Goal: Task Accomplishment & Management: Use online tool/utility

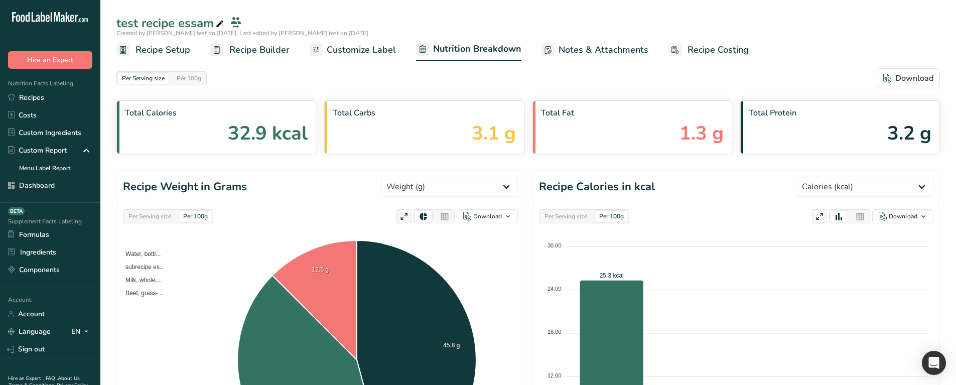
select select "Calories"
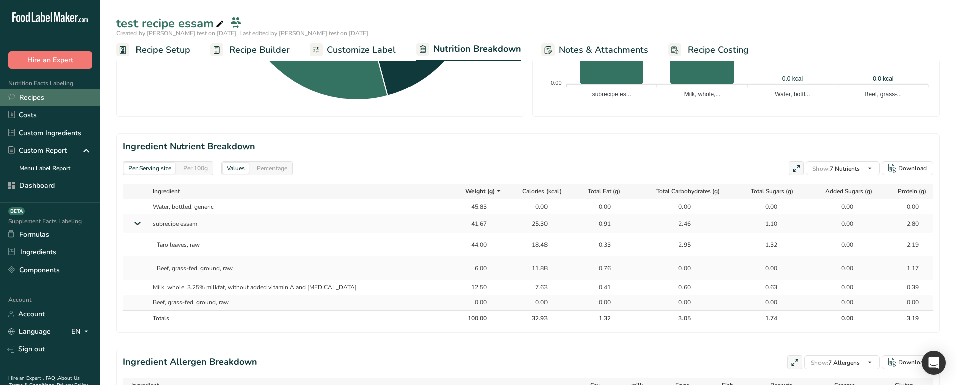
click at [40, 94] on link "Recipes" at bounding box center [50, 98] width 100 height 18
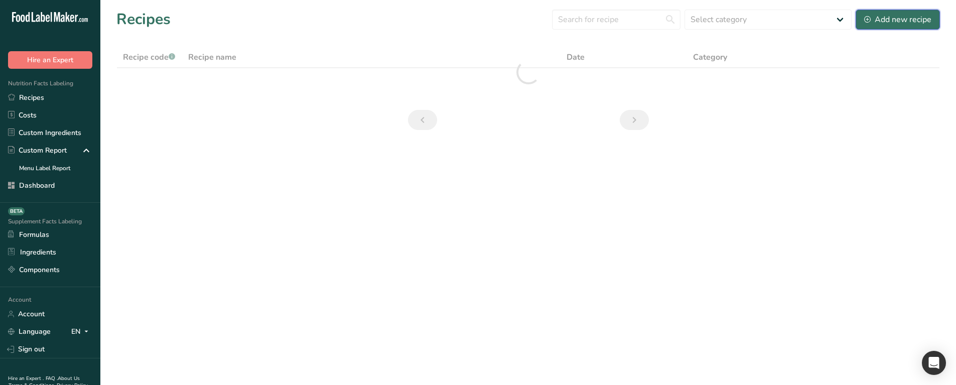
click at [896, 20] on div "Add new recipe" at bounding box center [897, 20] width 67 height 12
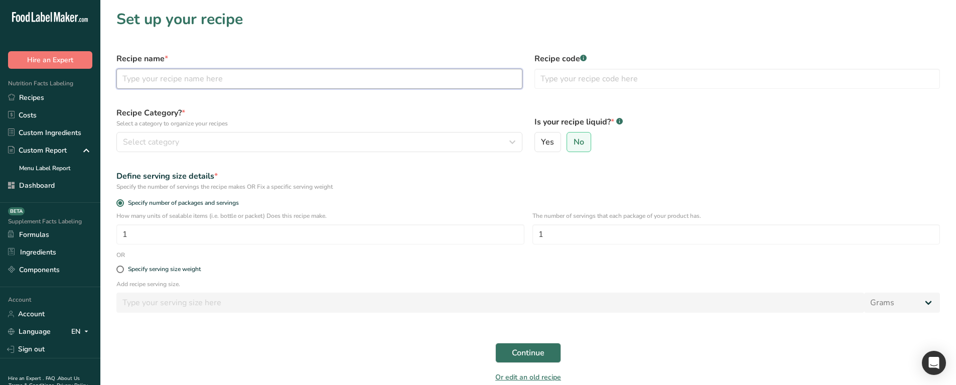
click at [246, 86] on input "text" at bounding box center [319, 79] width 406 height 20
type input "subrecipe2"
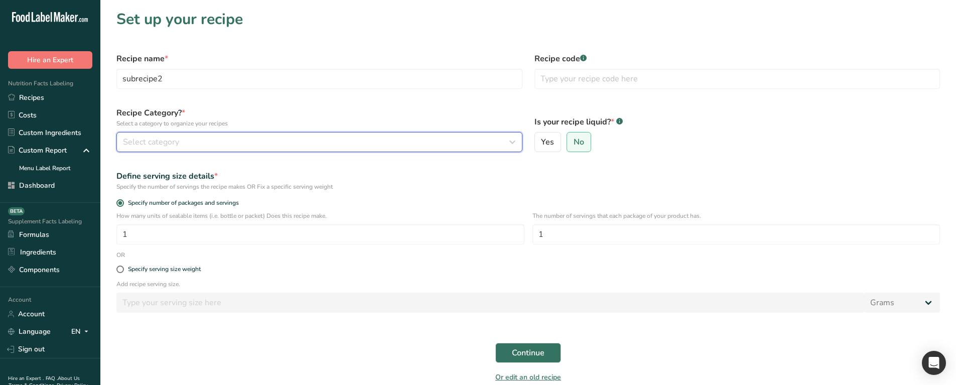
click at [334, 149] on button "Select category" at bounding box center [319, 142] width 406 height 20
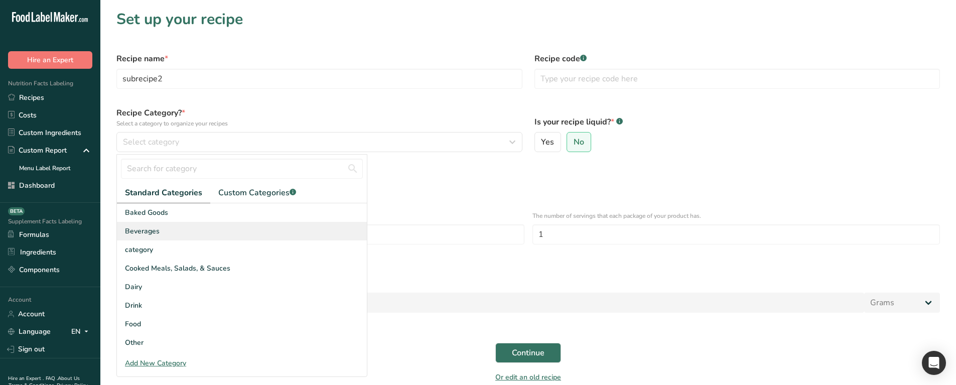
click at [317, 226] on div "Beverages" at bounding box center [242, 231] width 250 height 19
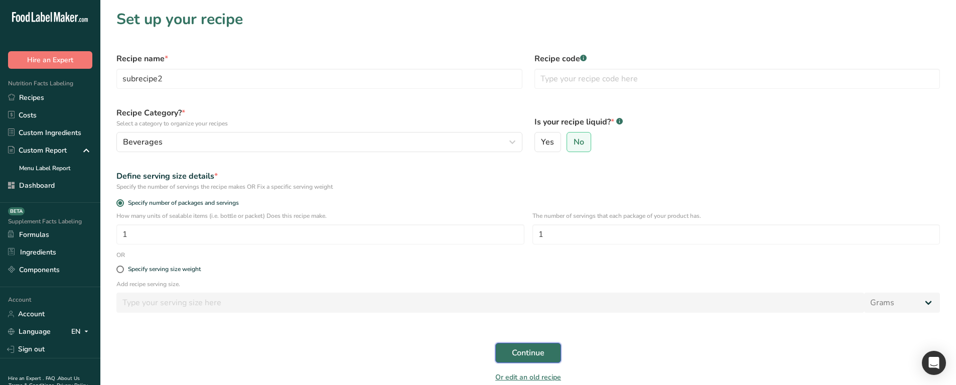
click at [534, 350] on span "Continue" at bounding box center [528, 353] width 33 height 12
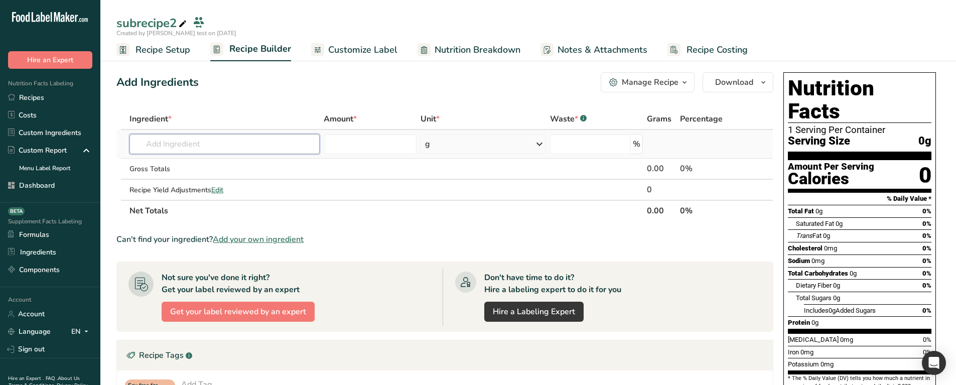
click at [238, 143] on input "text" at bounding box center [224, 144] width 190 height 20
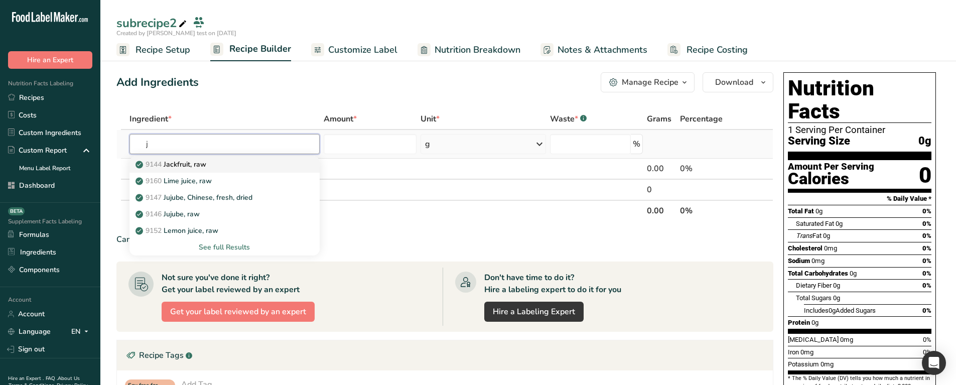
type input "j"
click at [214, 161] on div "9144 Jackfruit, raw" at bounding box center [216, 164] width 158 height 11
type input "Jackfruit, raw"
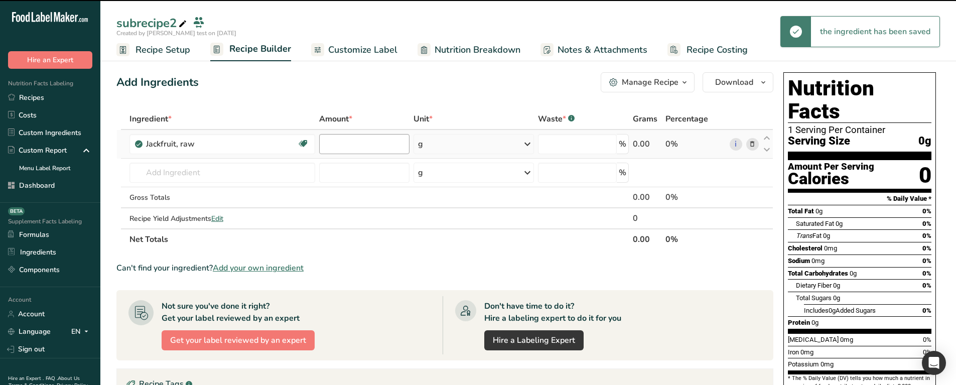
type input "0"
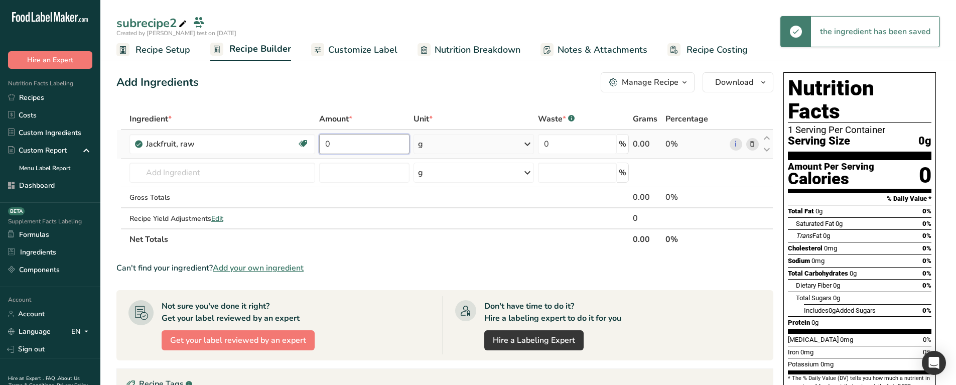
click at [356, 148] on input "0" at bounding box center [364, 144] width 90 height 20
type input "3"
click at [365, 102] on div "Add Ingredients Manage Recipe Delete Recipe Duplicate Recipe Scale Recipe Save …" at bounding box center [447, 343] width 663 height 550
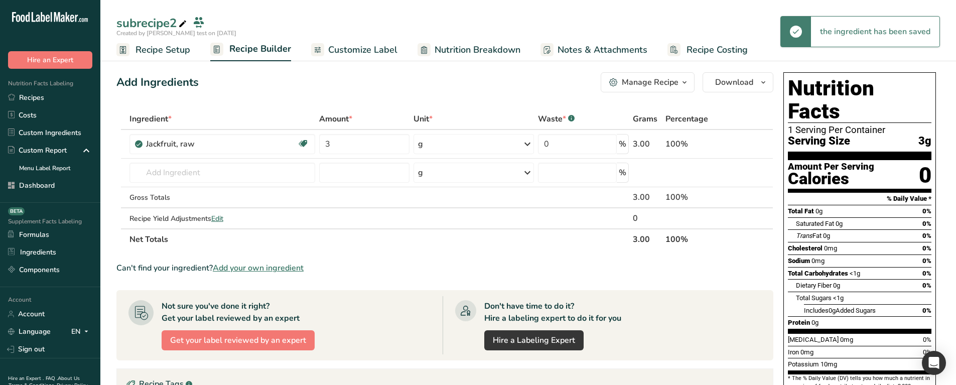
click at [643, 87] on div "Manage Recipe" at bounding box center [649, 82] width 57 height 12
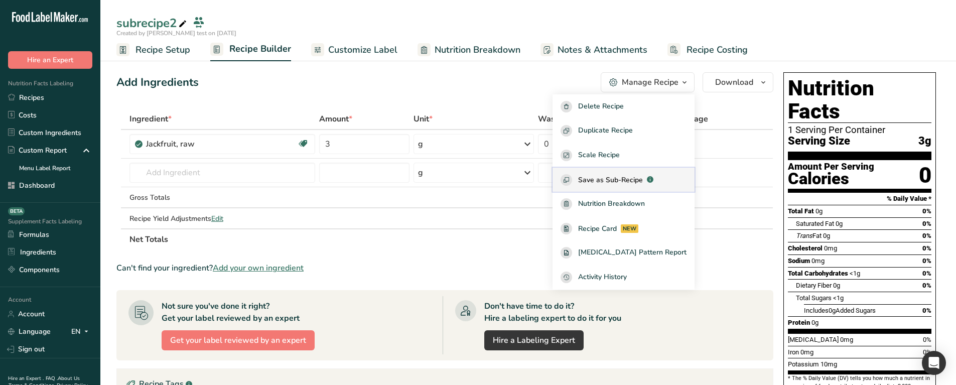
click at [640, 180] on span "Save as Sub-Recipe" at bounding box center [610, 180] width 65 height 11
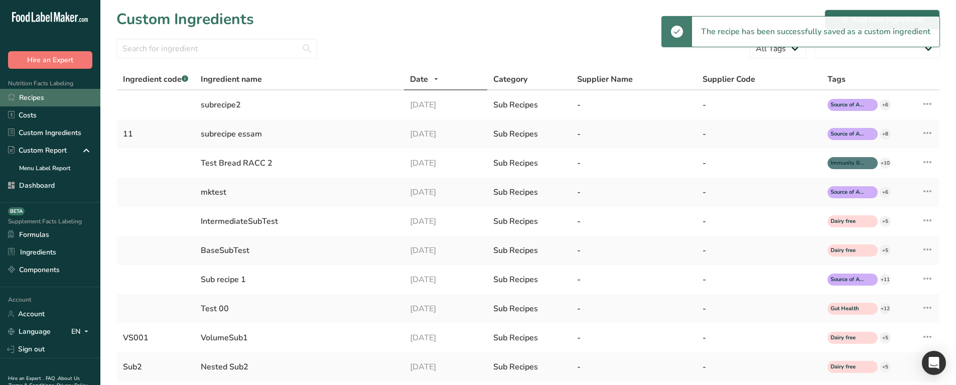
select select "30"
click at [48, 97] on link "Recipes" at bounding box center [50, 98] width 100 height 18
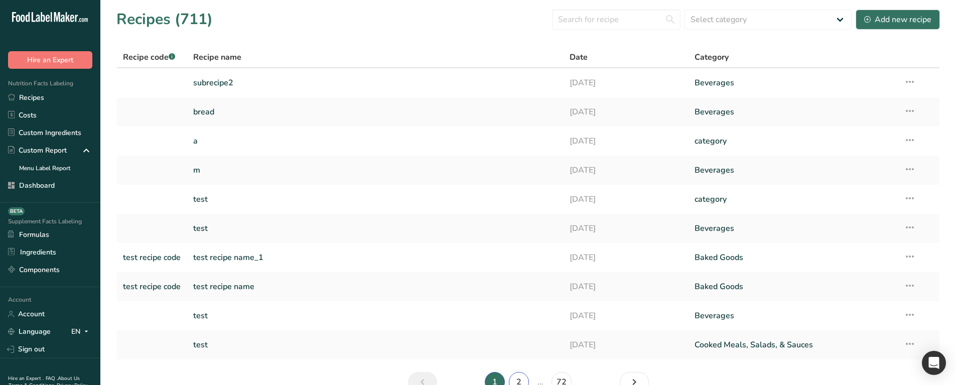
click at [519, 374] on link "2" at bounding box center [519, 382] width 20 height 20
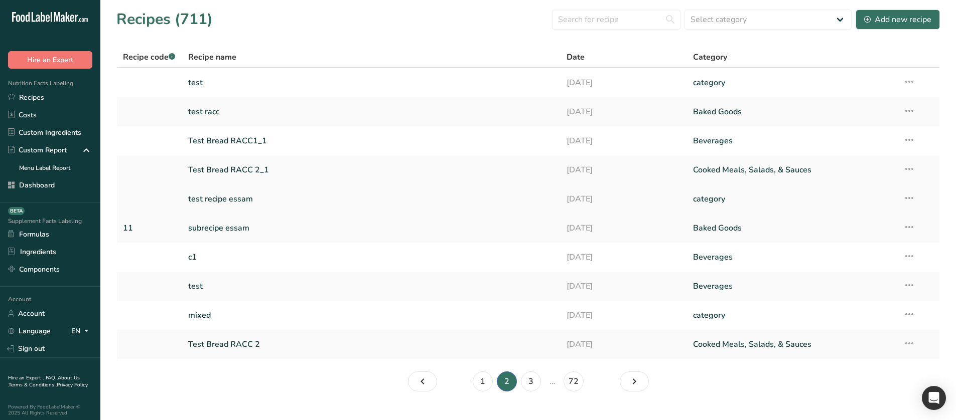
click at [238, 204] on link "test recipe essam" at bounding box center [371, 199] width 367 height 21
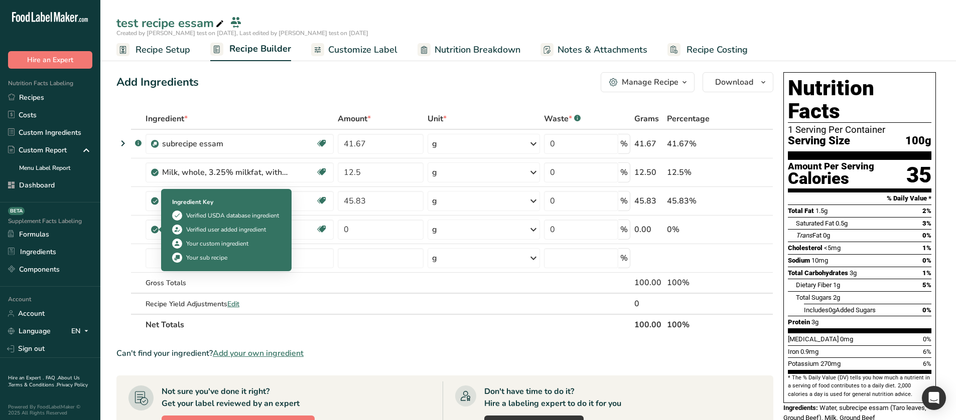
click at [172, 247] on div "Ingredient Key Verified USDA database ingredient Verified user added ingredient…" at bounding box center [226, 230] width 120 height 77
click at [150, 260] on input "text" at bounding box center [239, 258] width 188 height 20
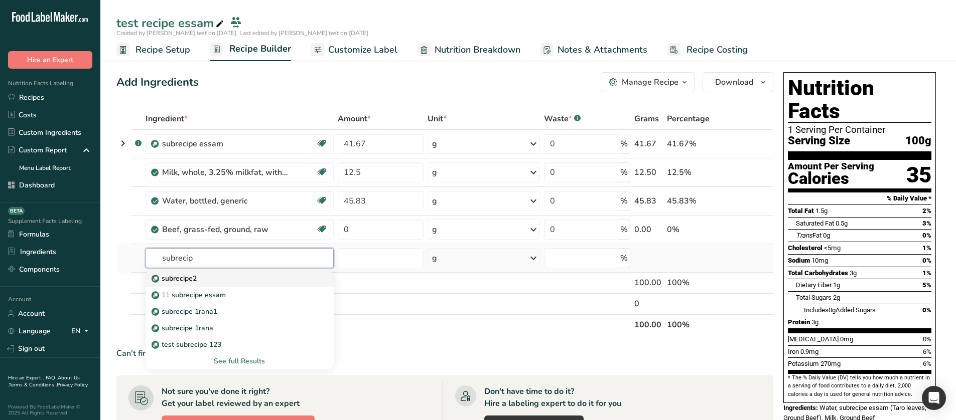
type input "subrecip"
click at [204, 278] on div "subrecipe2" at bounding box center [231, 278] width 156 height 11
type input "subrecipe2"
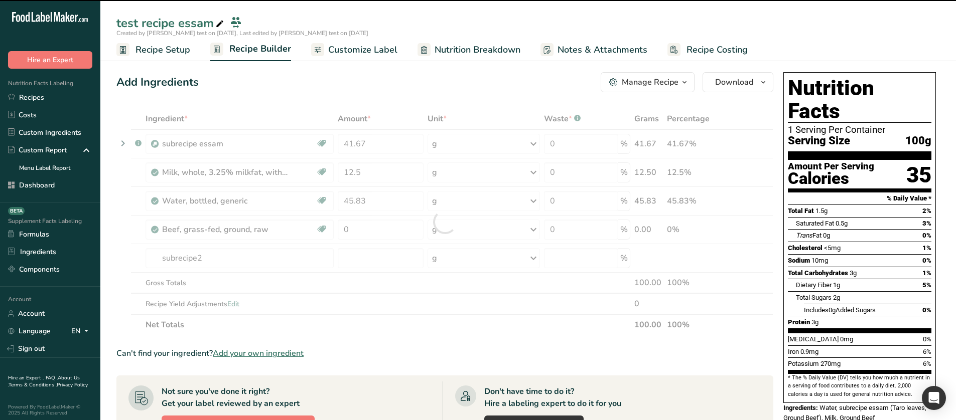
type input "0"
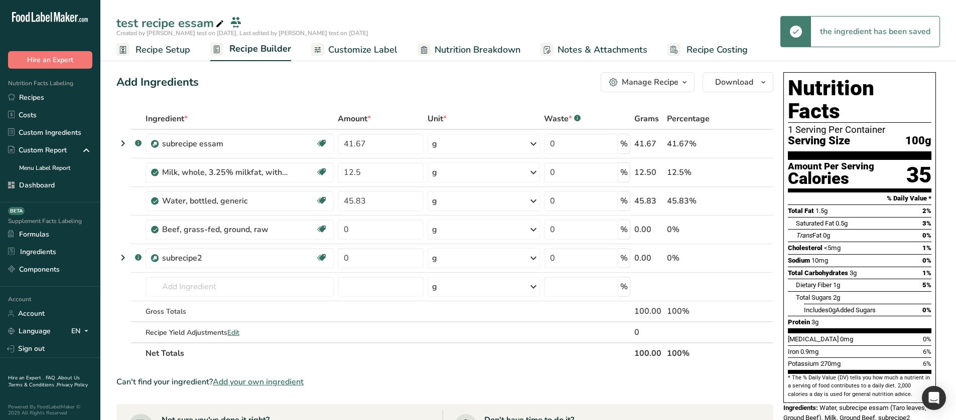
click at [450, 50] on span "Nutrition Breakdown" at bounding box center [477, 50] width 86 height 14
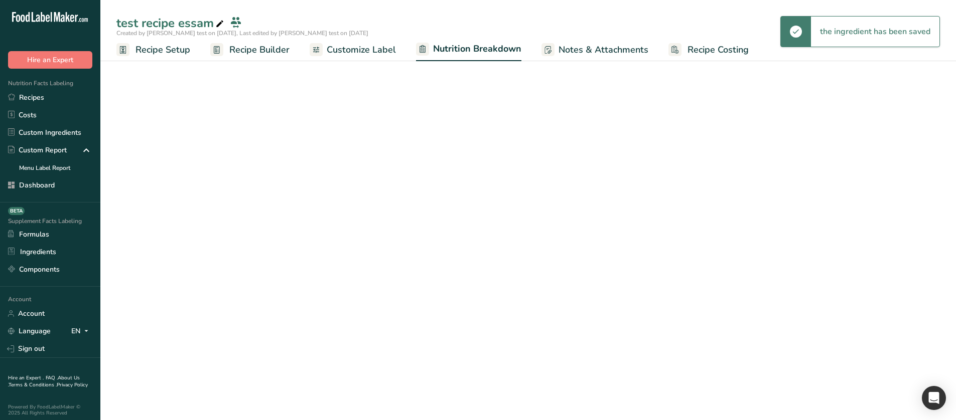
click at [228, 57] on link "Recipe Builder" at bounding box center [249, 50] width 79 height 23
select select "Calories"
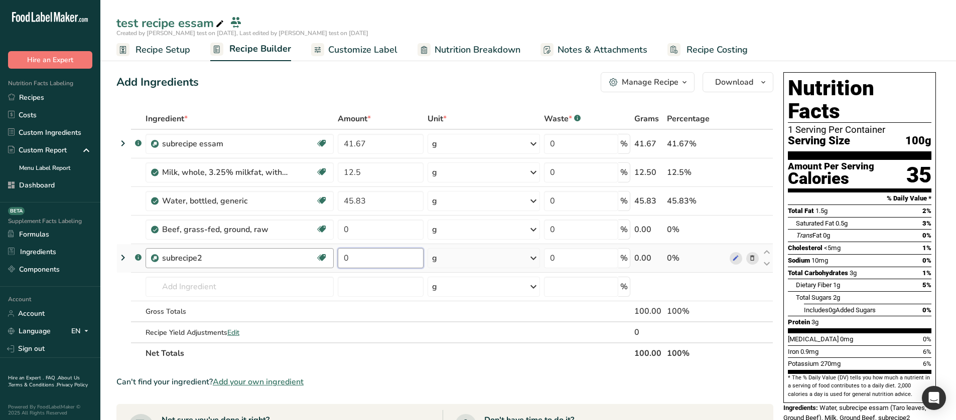
drag, startPoint x: 347, startPoint y: 259, endPoint x: 330, endPoint y: 258, distance: 17.1
click at [330, 258] on tr ".a-a{fill:#347362;}.b-a{fill:#fff;} subrecipe2 Source of Antioxidants Immunity …" at bounding box center [445, 258] width 656 height 29
type input "11"
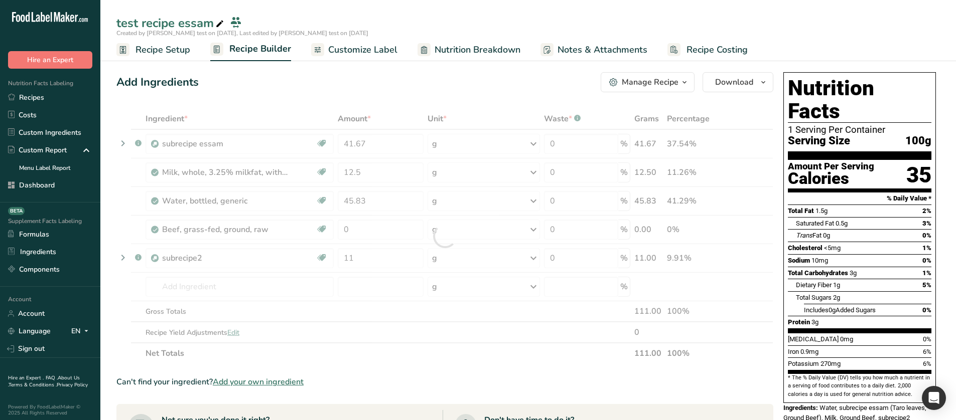
click at [377, 84] on div "Add Ingredients Manage Recipe Delete Recipe Duplicate Recipe Scale Recipe Save …" at bounding box center [444, 82] width 657 height 20
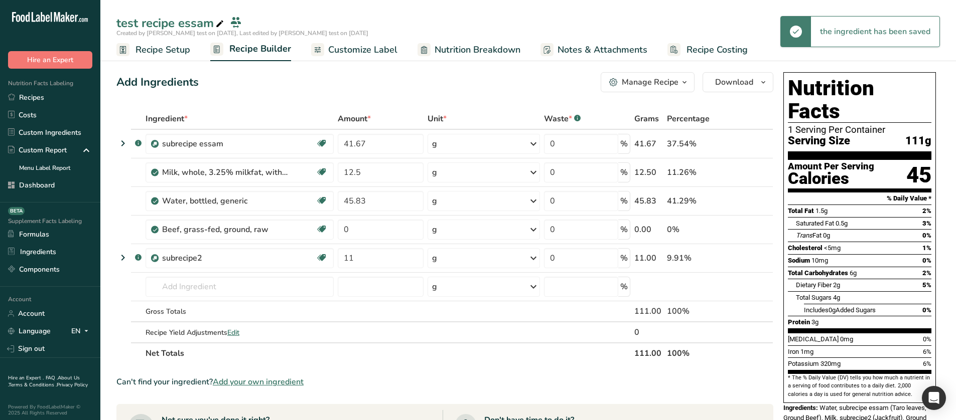
click at [431, 56] on link "Nutrition Breakdown" at bounding box center [468, 50] width 103 height 23
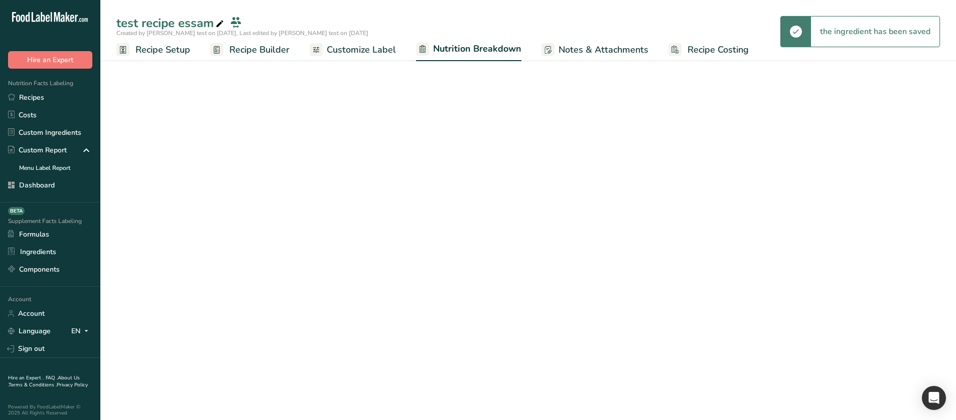
select select "Calories"
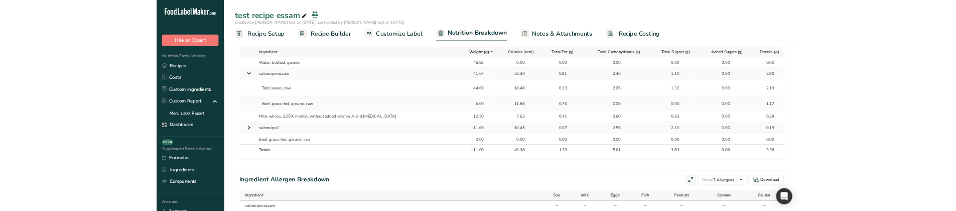
scroll to position [502, 0]
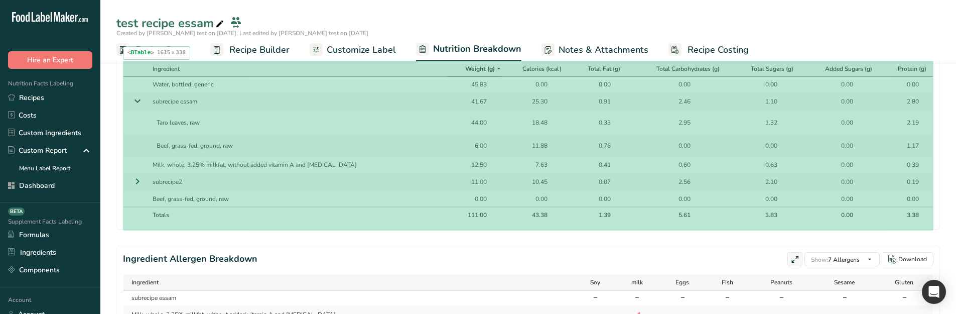
click at [279, 215] on th "Totals" at bounding box center [297, 214] width 299 height 16
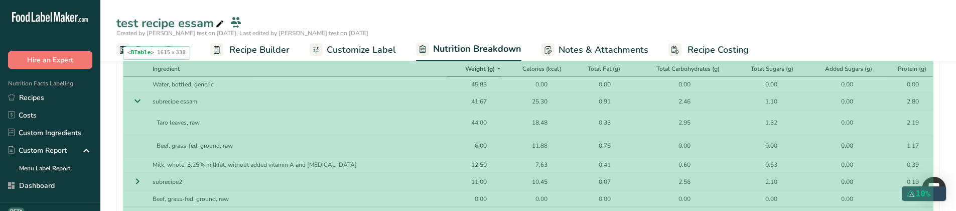
click at [726, 14] on div "test recipe essam Created by Rana test on 2025-08-16, Last edited by Rana test …" at bounding box center [527, 30] width 855 height 61
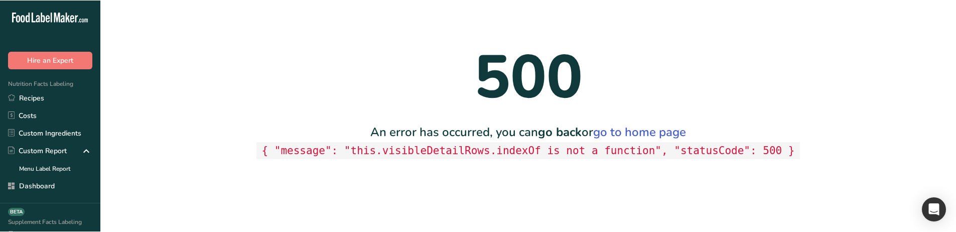
scroll to position [0, 0]
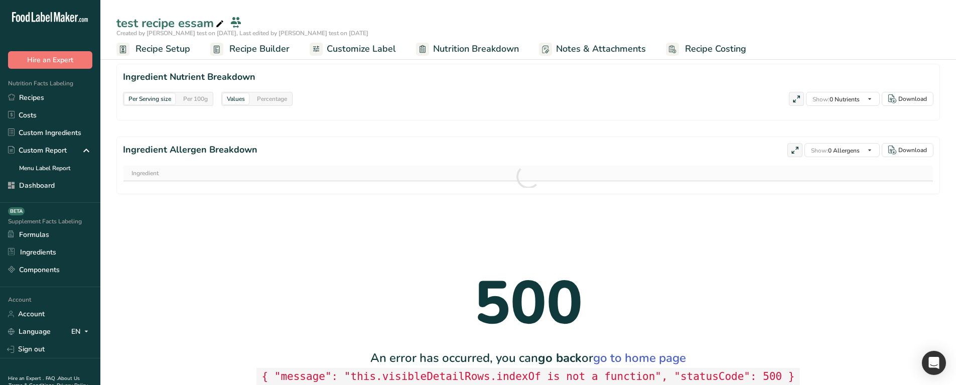
select select "Calories"
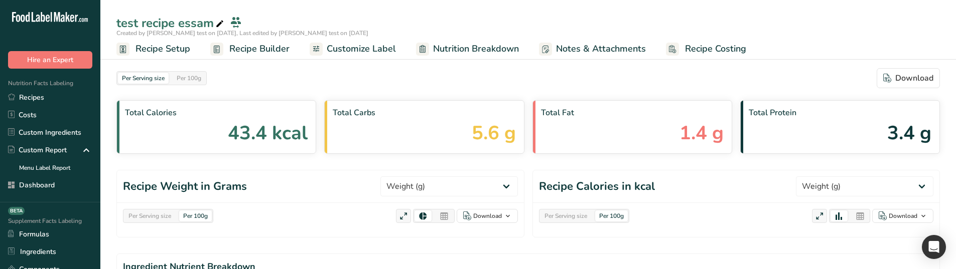
select select "Calories"
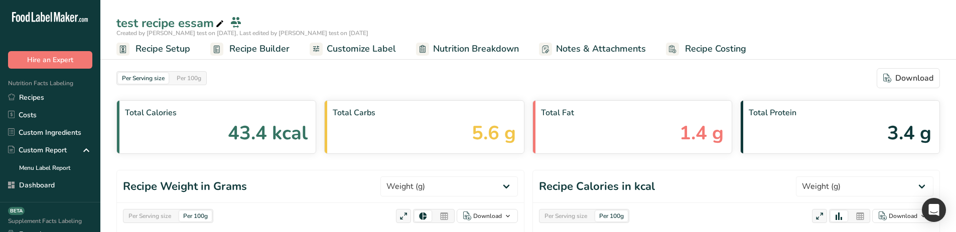
select select "Calories"
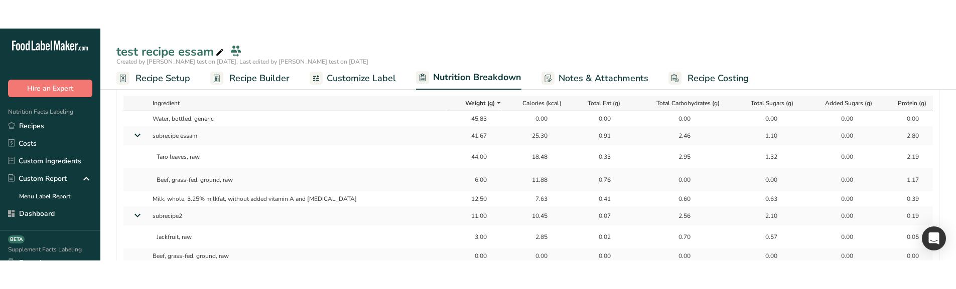
scroll to position [502, 0]
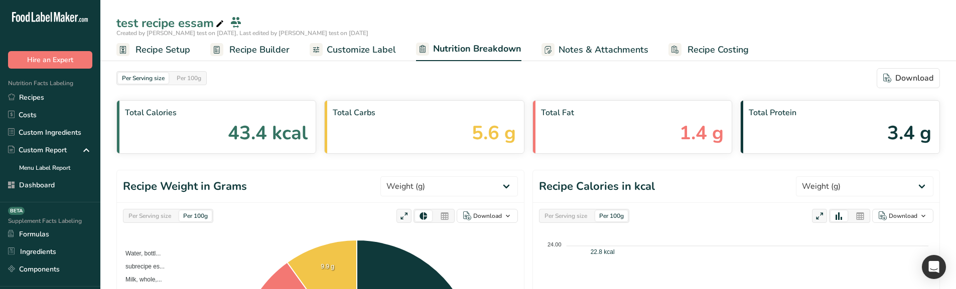
select select "Calories"
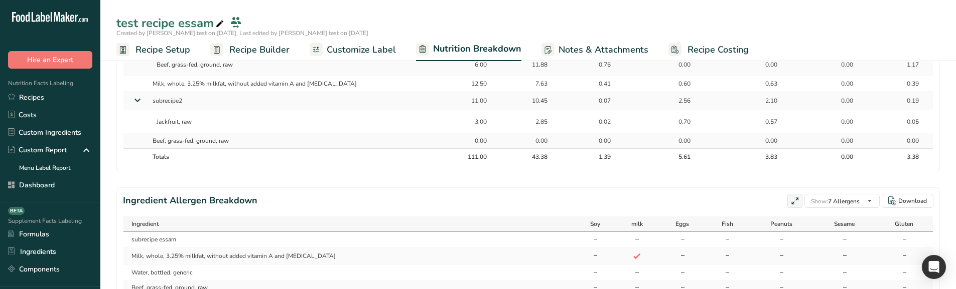
scroll to position [602, 0]
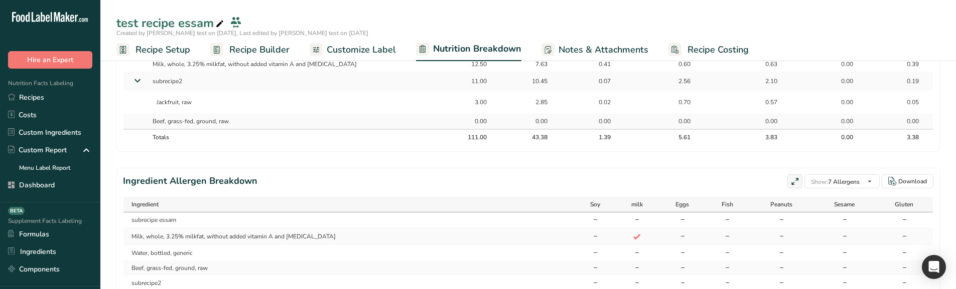
click at [129, 79] on icon at bounding box center [137, 81] width 18 height 12
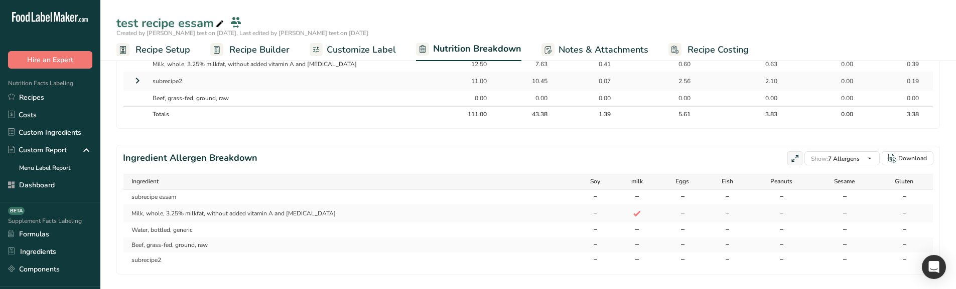
click at [129, 79] on td at bounding box center [135, 81] width 25 height 19
click at [143, 84] on td at bounding box center [135, 81] width 25 height 19
click at [138, 84] on icon at bounding box center [137, 81] width 12 height 18
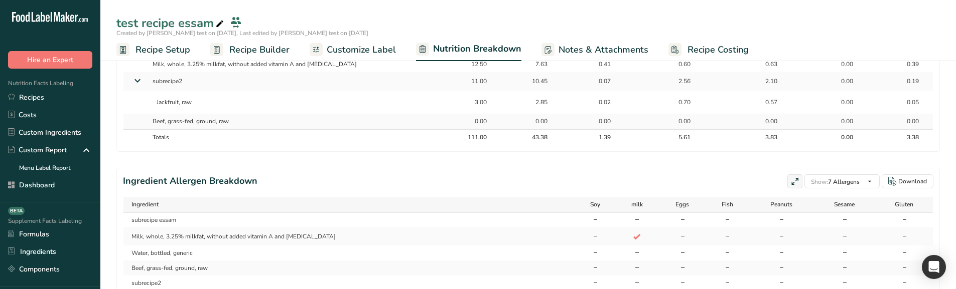
scroll to position [451, 0]
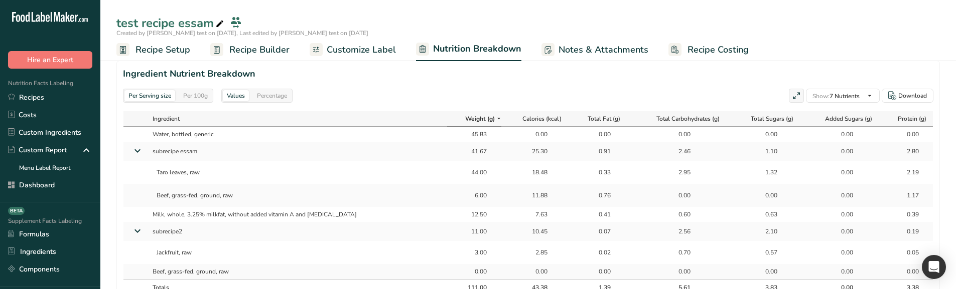
click at [138, 231] on icon at bounding box center [137, 231] width 18 height 12
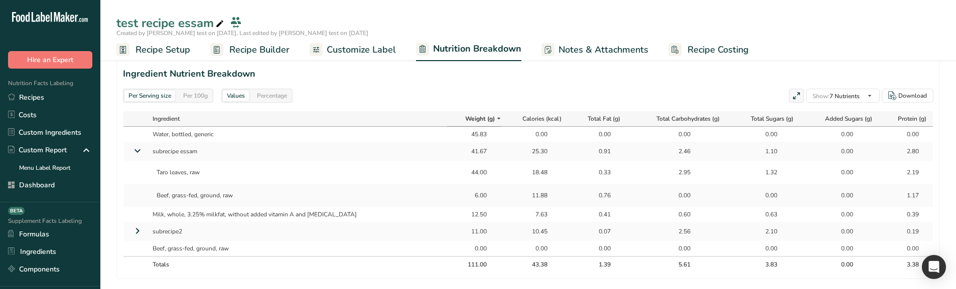
click at [138, 231] on icon at bounding box center [137, 231] width 12 height 18
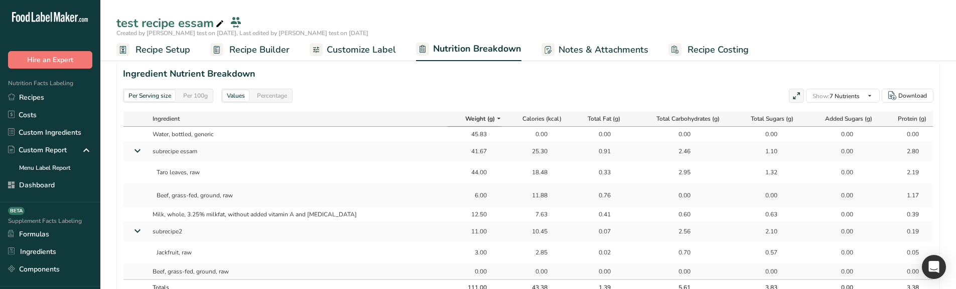
click at [136, 152] on icon at bounding box center [137, 151] width 18 height 12
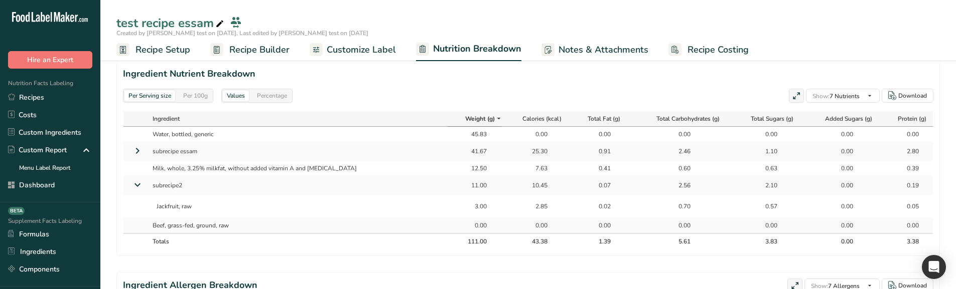
click at [136, 152] on icon at bounding box center [137, 151] width 12 height 18
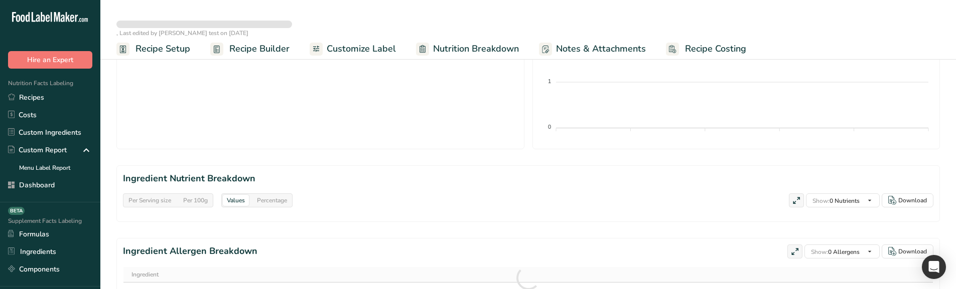
scroll to position [396, 0]
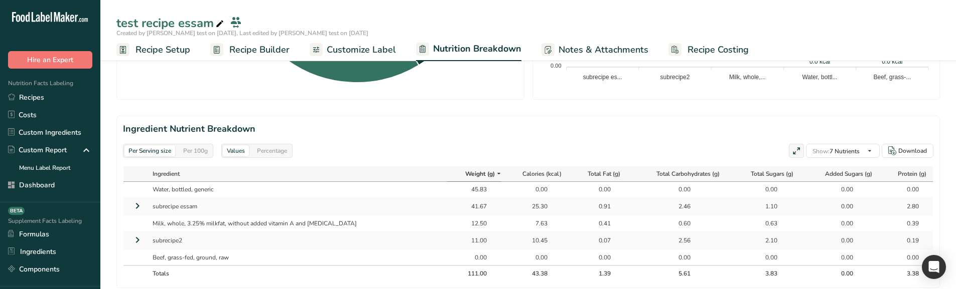
select select "Calories"
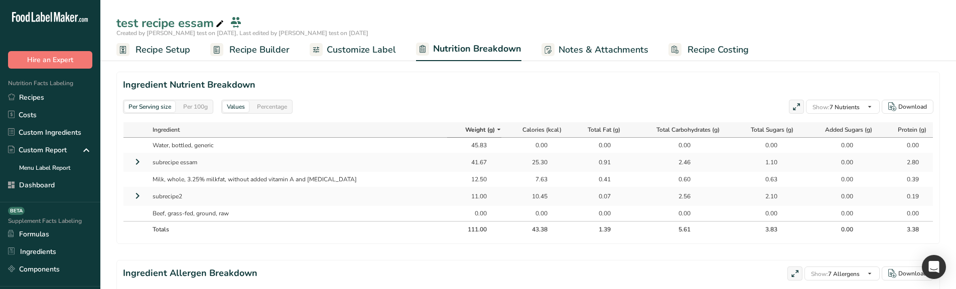
scroll to position [435, 0]
